Goal: Obtain resource: Download file/media

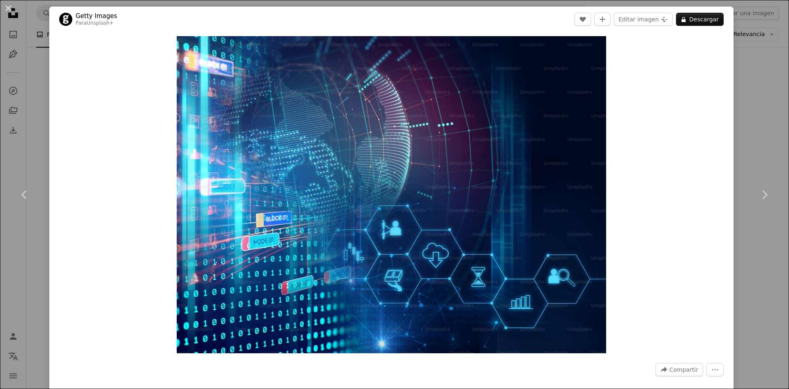
scroll to position [1006, 0]
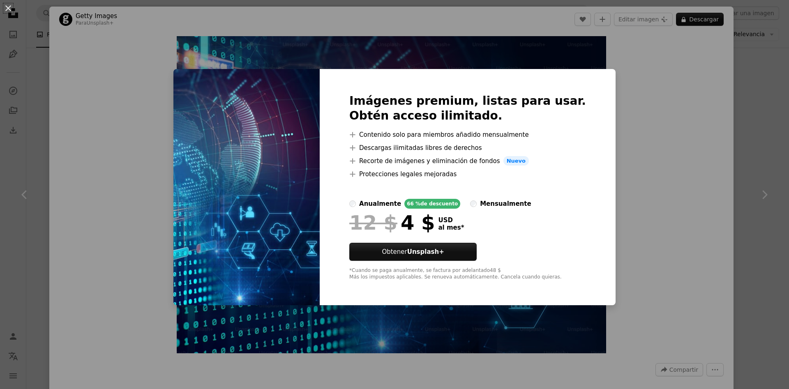
click at [610, 174] on div "An X shape Imágenes premium, listas para usar. Obtén acceso ilimitado. A plus s…" at bounding box center [394, 194] width 789 height 389
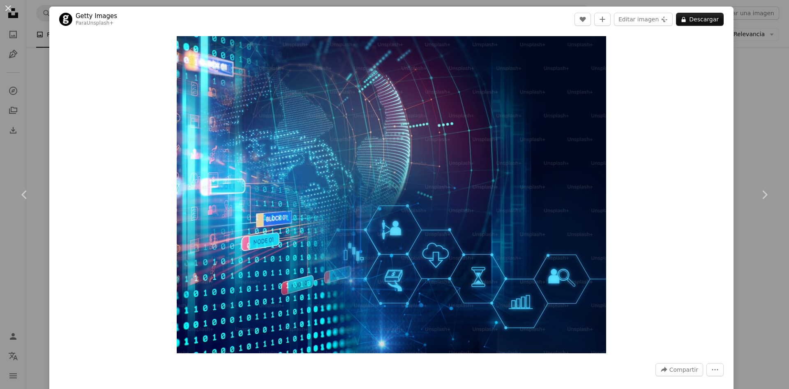
click at [40, 137] on div "An X shape Chevron left Chevron right Getty Images Para Unsplash+ A heart A plu…" at bounding box center [394, 194] width 789 height 389
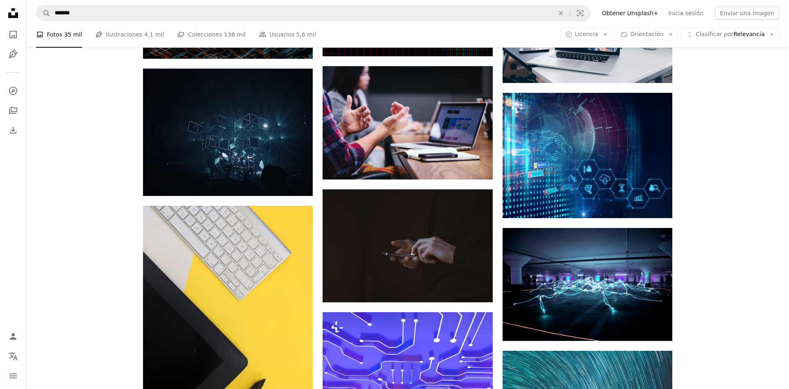
scroll to position [964, 0]
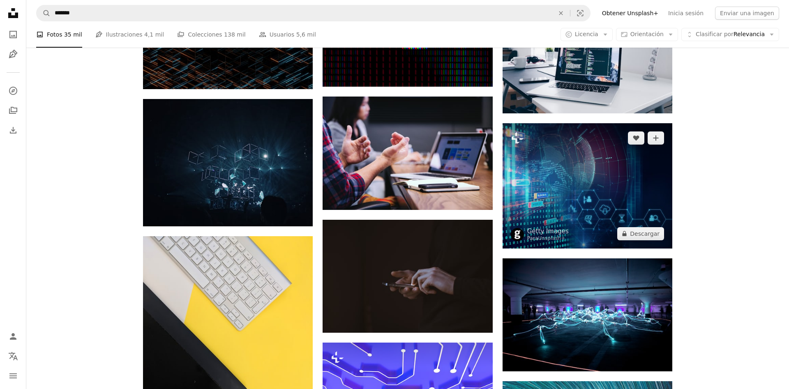
click at [608, 204] on img at bounding box center [588, 185] width 170 height 125
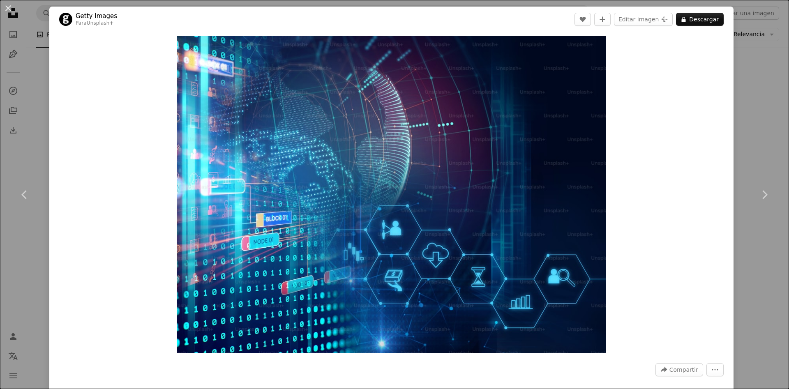
click at [749, 153] on div "An X shape Chevron left Chevron right Getty Images Para Unsplash+ A heart A plu…" at bounding box center [394, 194] width 789 height 389
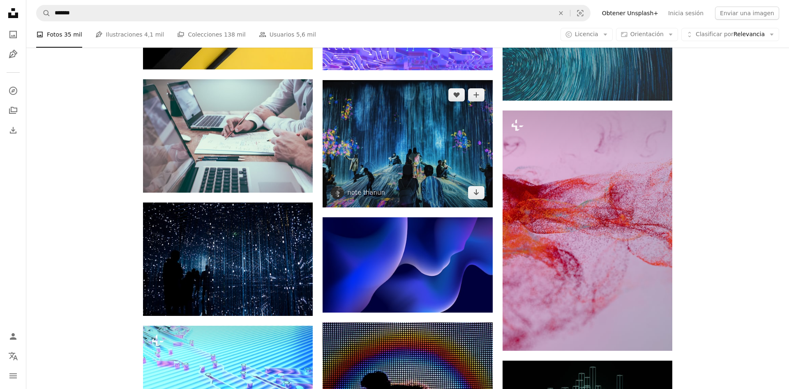
scroll to position [1342, 0]
